Goal: Task Accomplishment & Management: Complete application form

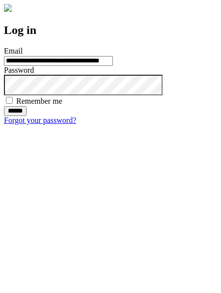
type input "**********"
click at [27, 116] on input "******" at bounding box center [15, 111] width 23 height 10
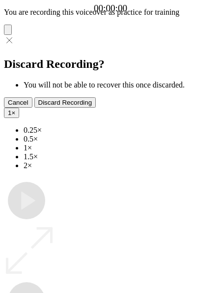
type input "**********"
